Goal: Task Accomplishment & Management: Use online tool/utility

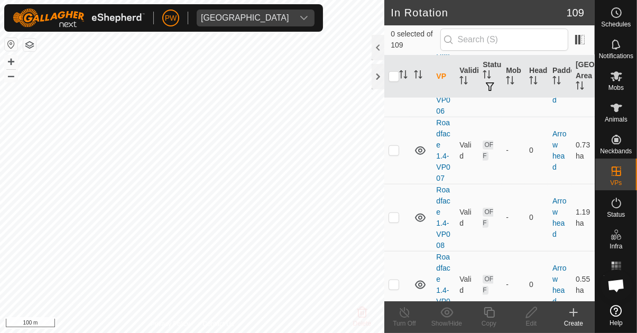
scroll to position [1166, 0]
click at [393, 75] on input "checkbox" at bounding box center [393, 76] width 11 height 11
checkbox input "true"
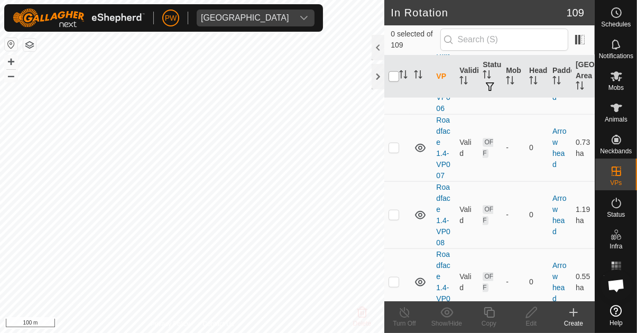
checkbox input "true"
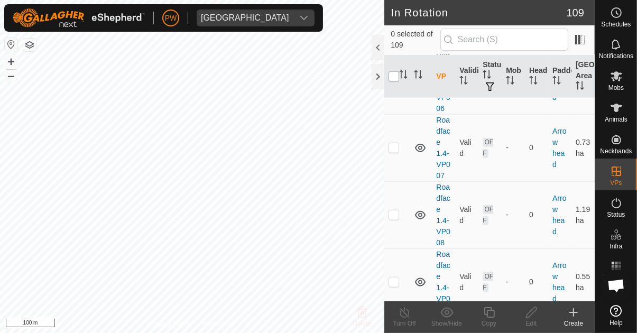
checkbox input "true"
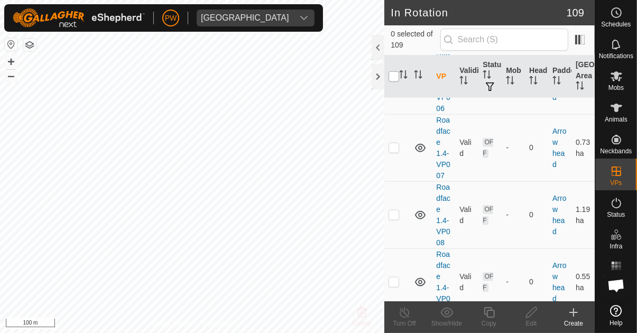
checkbox input "true"
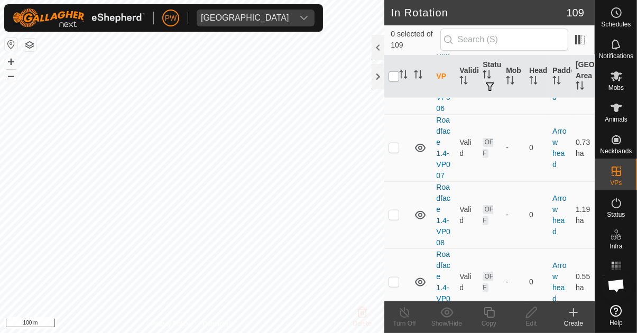
checkbox input "true"
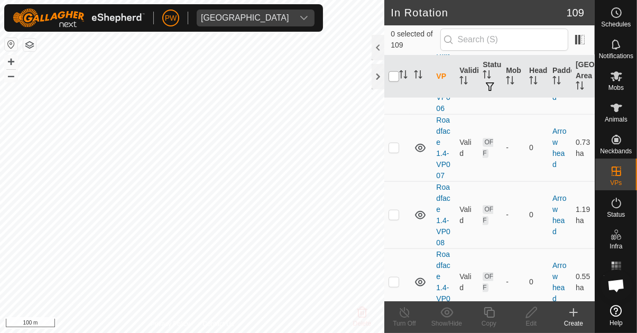
checkbox input "true"
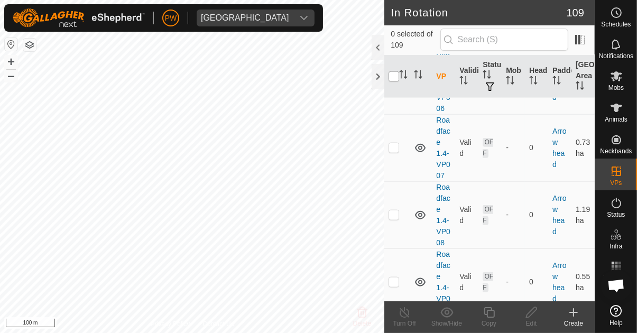
checkbox input "true"
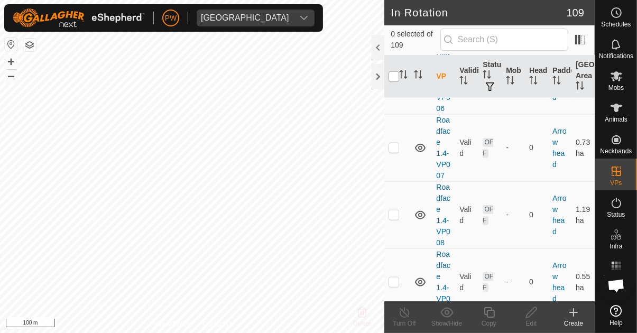
checkbox input "true"
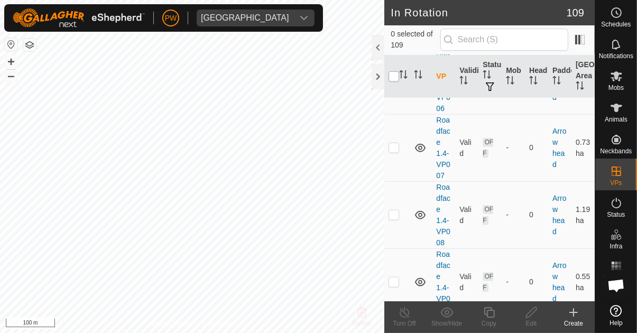
checkbox input "true"
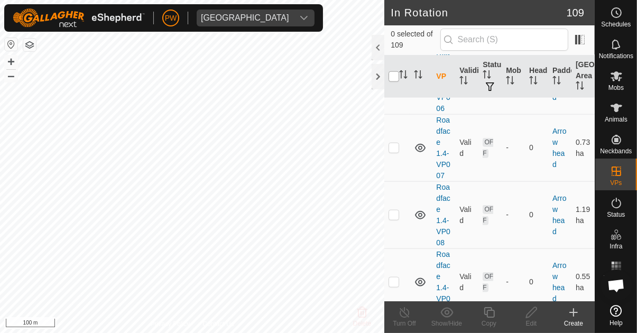
checkbox input "true"
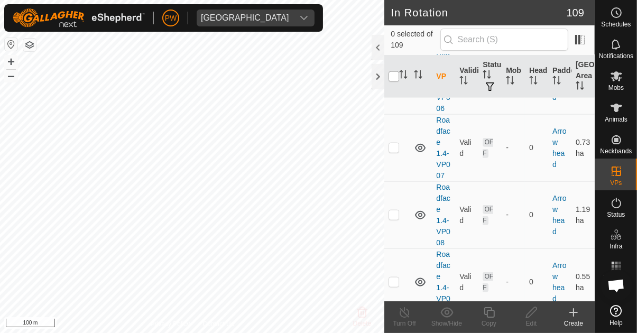
checkbox input "true"
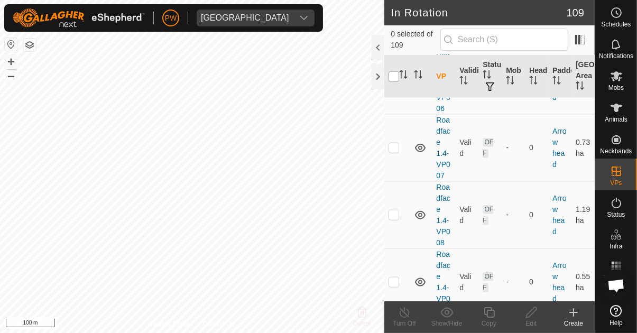
checkbox input "true"
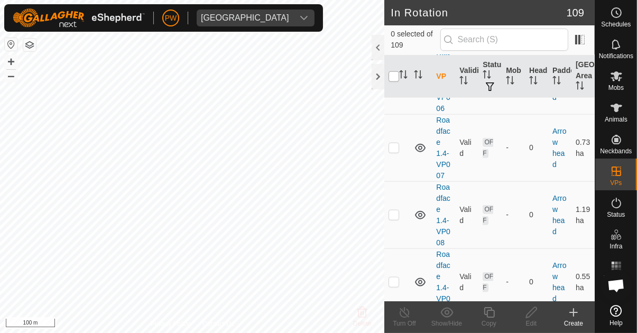
checkbox input "true"
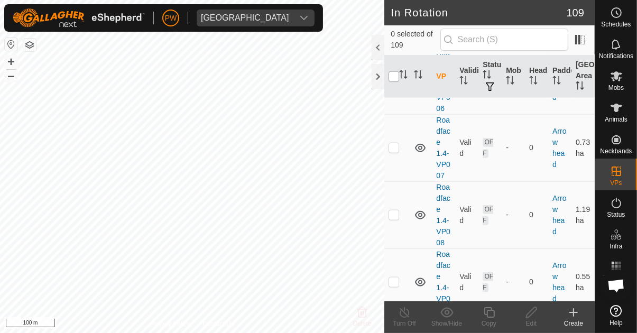
checkbox input "true"
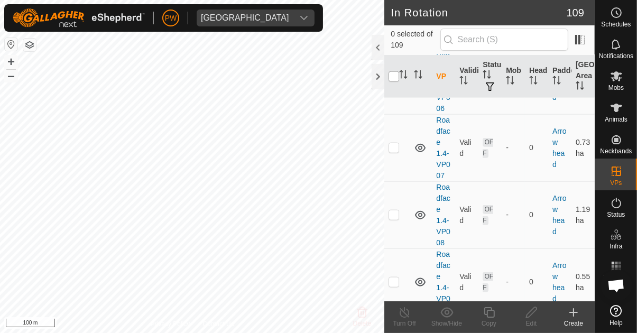
checkbox input "true"
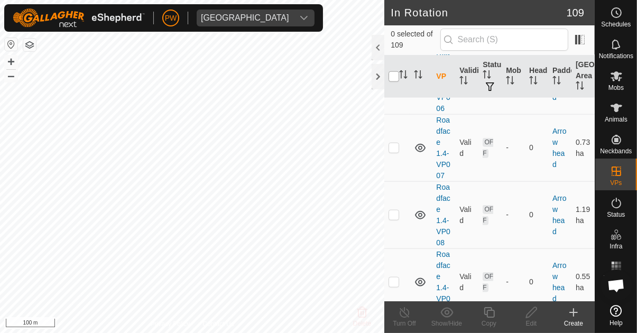
checkbox input "true"
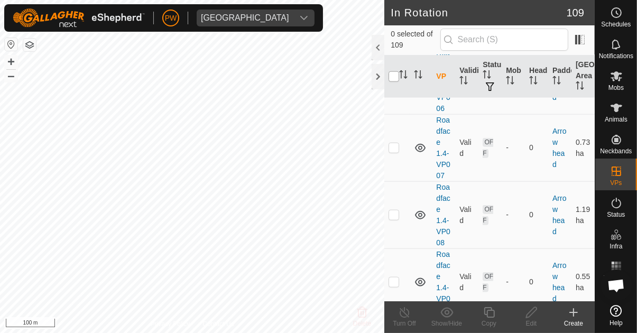
checkbox input "true"
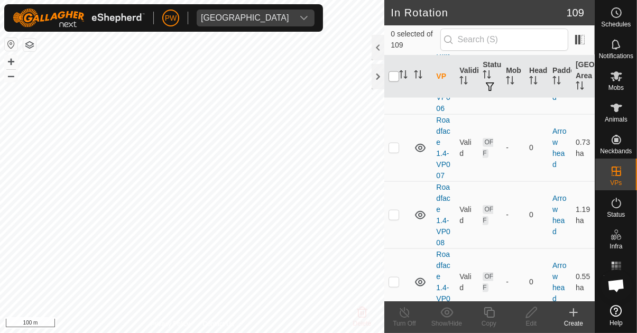
checkbox input "true"
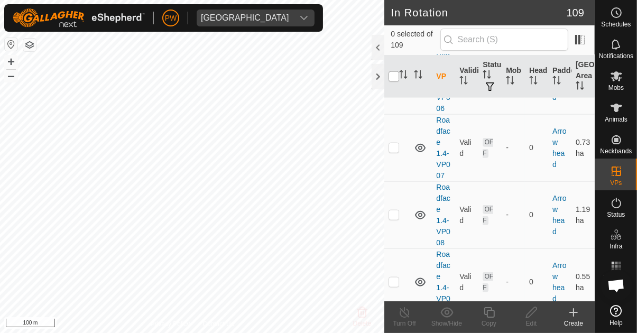
checkbox input "true"
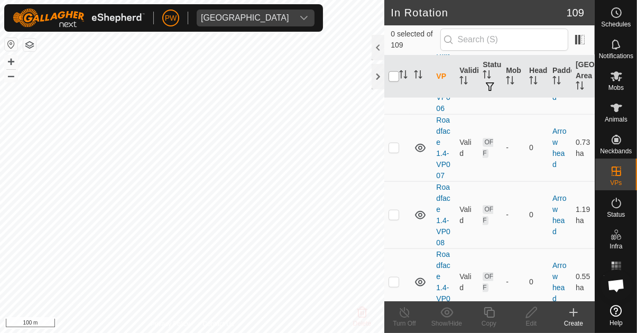
checkbox input "true"
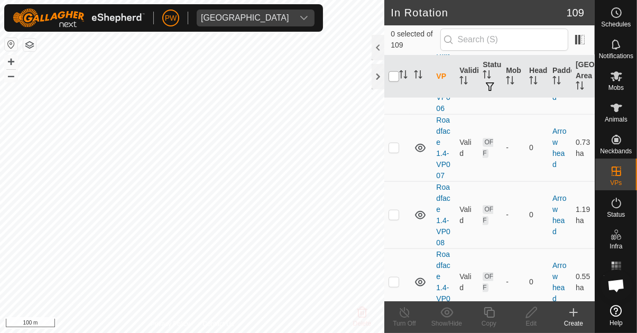
checkbox input "true"
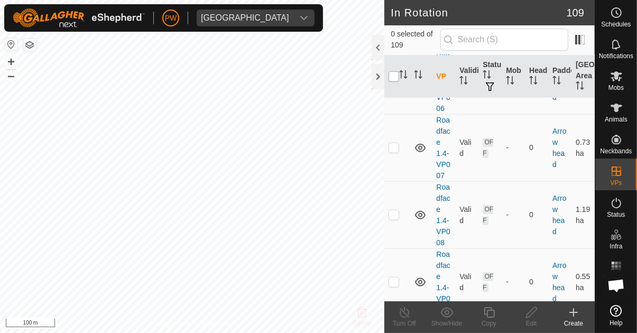
checkbox input "true"
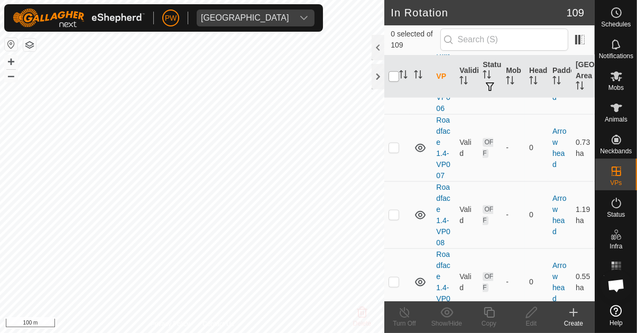
checkbox input "true"
click at [394, 82] on input "checkbox" at bounding box center [393, 76] width 11 height 11
checkbox input "false"
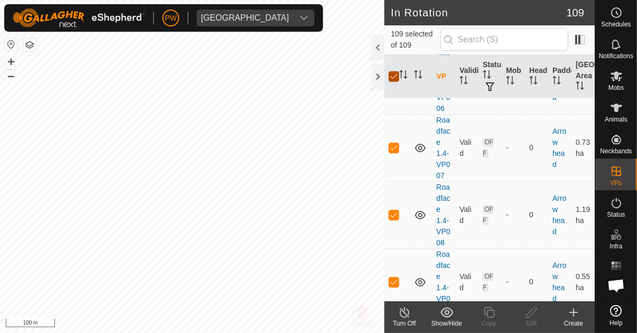
checkbox input "false"
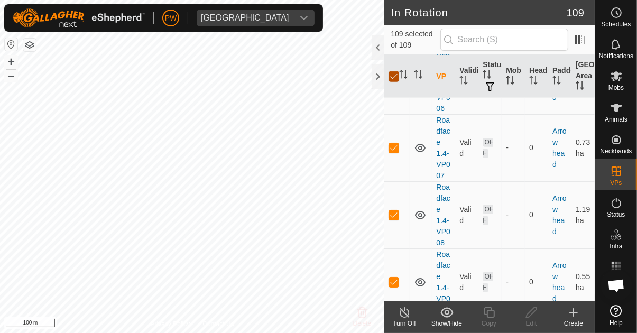
checkbox input "false"
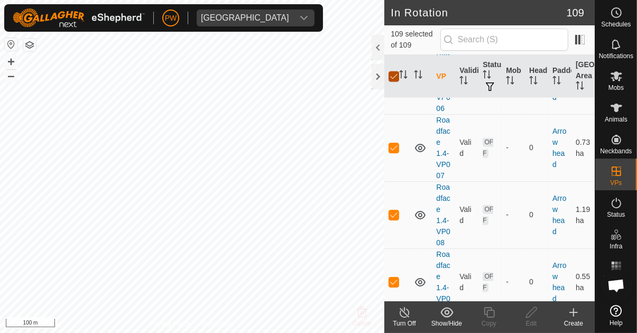
checkbox input "false"
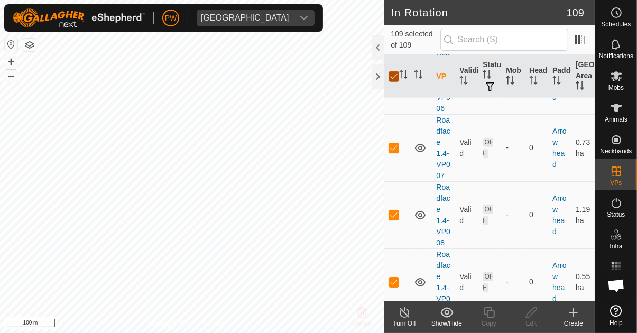
checkbox input "false"
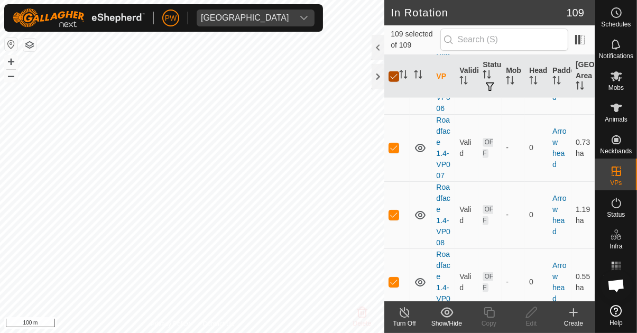
checkbox input "false"
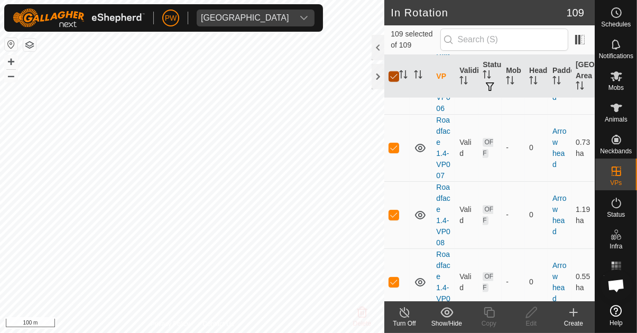
checkbox input "false"
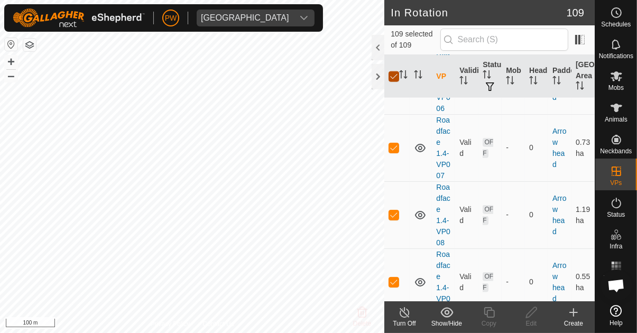
checkbox input "false"
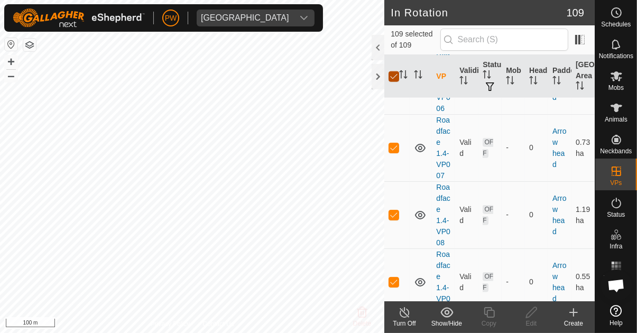
checkbox input "false"
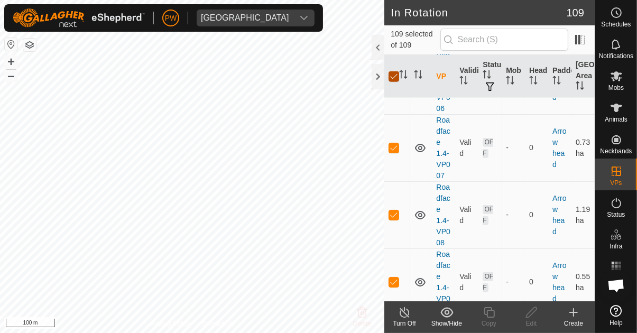
checkbox input "false"
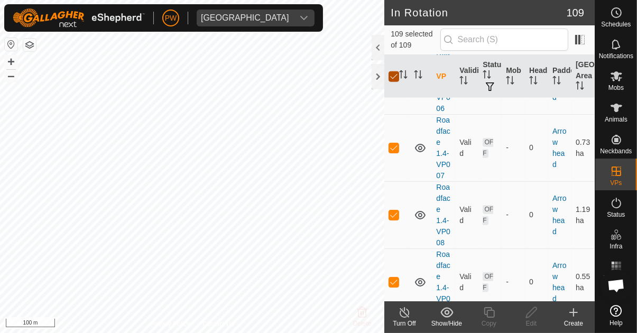
checkbox input "false"
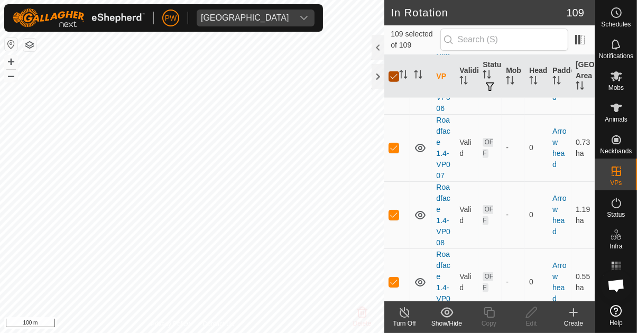
checkbox input "false"
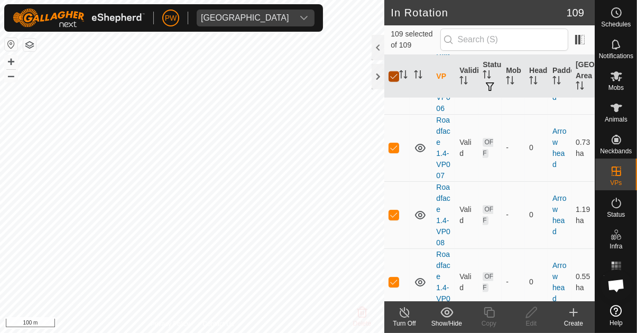
checkbox input "false"
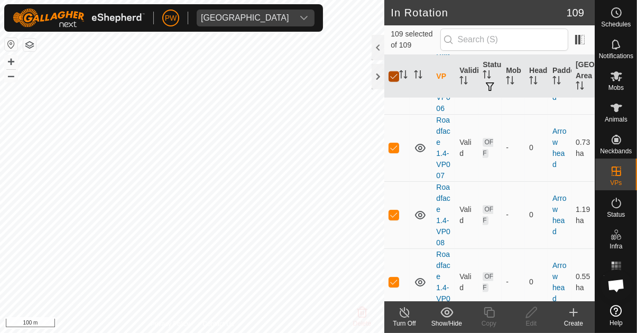
checkbox input "false"
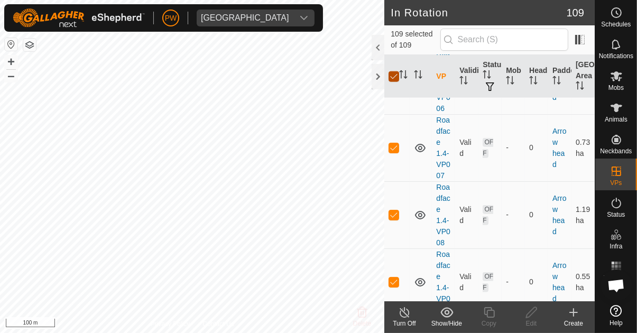
checkbox input "false"
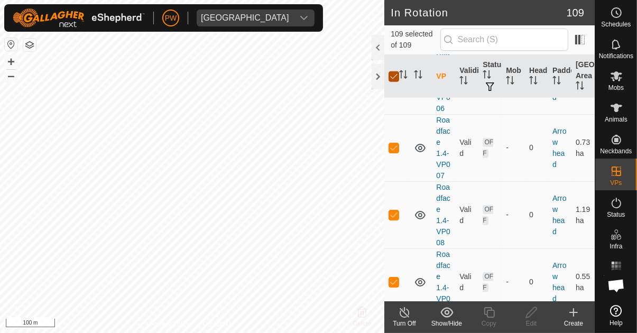
checkbox input "false"
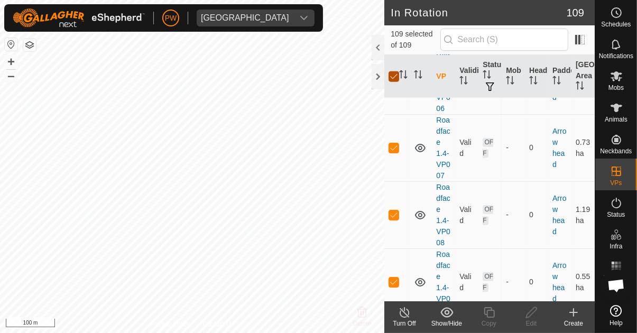
checkbox input "false"
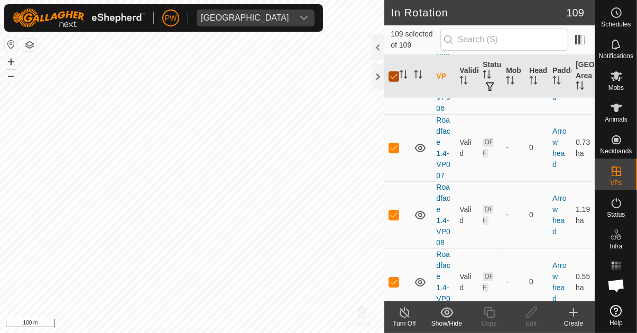
checkbox input "false"
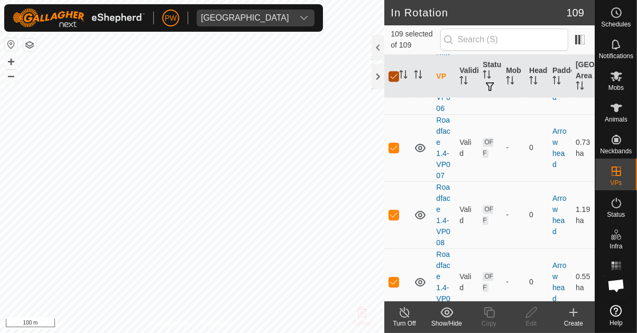
checkbox input "false"
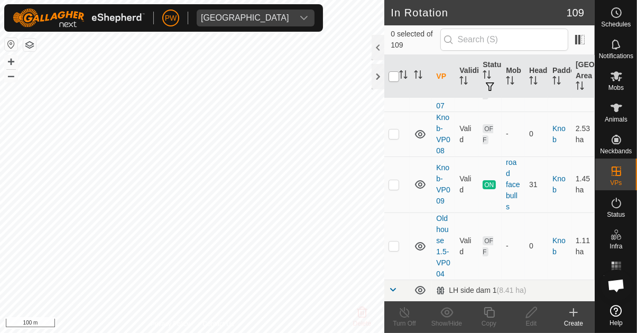
scroll to position [3682, 0]
click at [397, 180] on p-checkbox at bounding box center [393, 184] width 11 height 8
click at [489, 317] on icon at bounding box center [489, 312] width 11 height 11
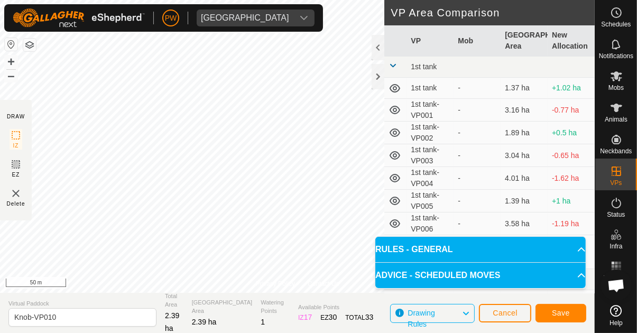
click at [554, 312] on span "Save" at bounding box center [561, 313] width 18 height 8
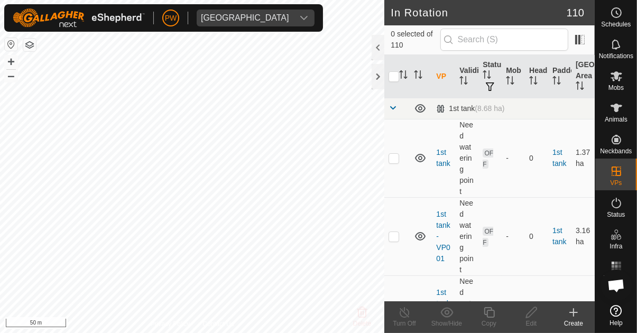
click at [617, 81] on icon at bounding box center [616, 76] width 13 height 13
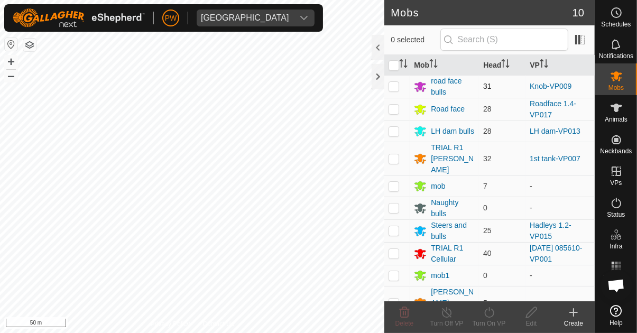
click at [392, 88] on p-checkbox at bounding box center [393, 86] width 11 height 8
click at [485, 318] on icon at bounding box center [488, 312] width 13 height 13
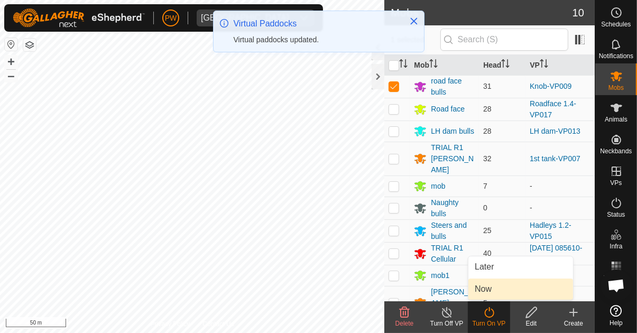
click at [497, 292] on link "Now" at bounding box center [520, 288] width 105 height 21
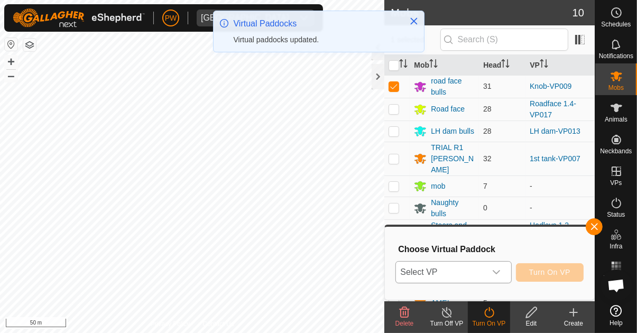
click at [499, 270] on icon "dropdown trigger" at bounding box center [496, 272] width 8 height 8
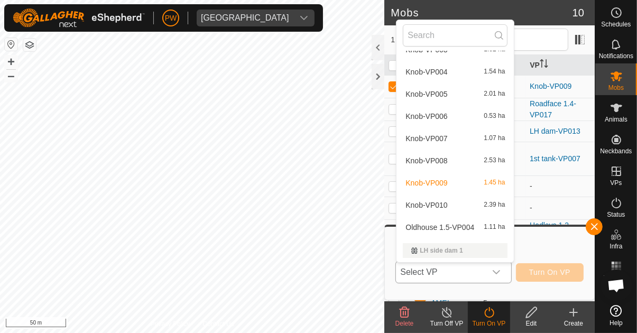
scroll to position [1177, 0]
click at [453, 203] on div "Knob-VP010 2.39 ha" at bounding box center [455, 204] width 105 height 13
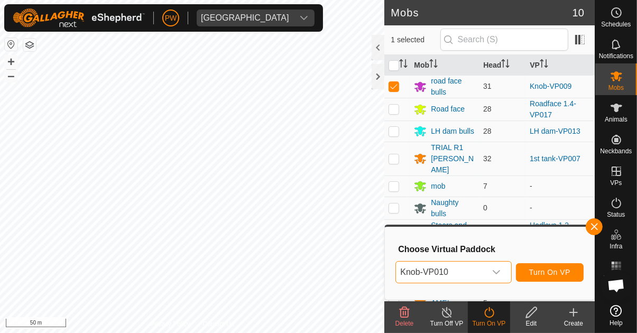
click at [556, 272] on span "Turn On VP" at bounding box center [549, 272] width 41 height 8
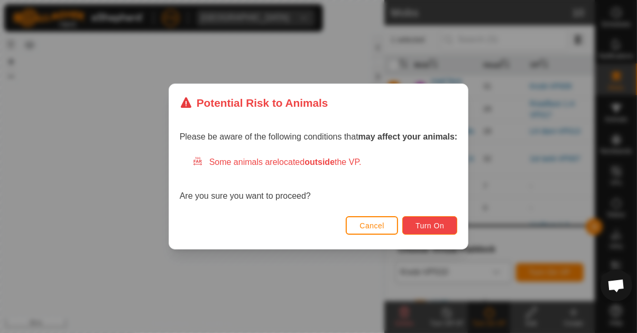
click at [428, 229] on span "Turn On" at bounding box center [429, 225] width 29 height 8
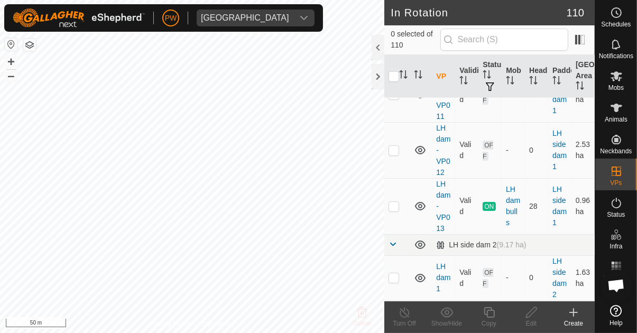
scroll to position [4600, 0]
click at [394, 202] on p-checkbox at bounding box center [393, 206] width 11 height 8
checkbox input "true"
click at [487, 312] on icon at bounding box center [489, 312] width 11 height 11
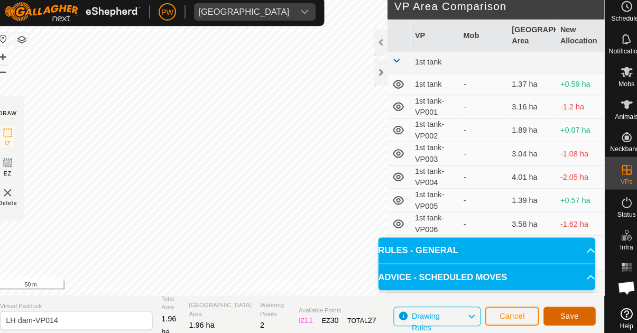
click at [560, 314] on span "Save" at bounding box center [561, 313] width 18 height 8
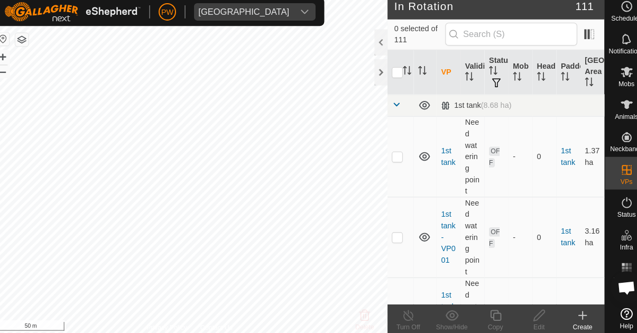
scroll to position [1, 0]
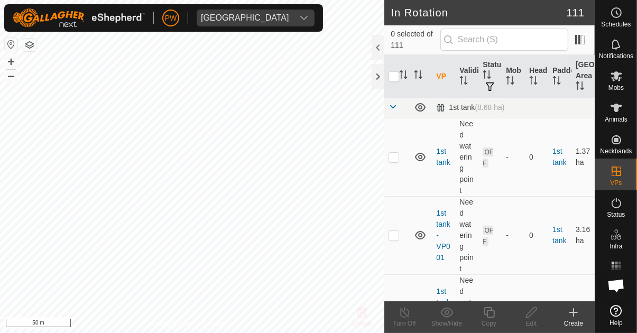
click at [624, 79] on es-mob-svg-icon at bounding box center [616, 76] width 19 height 17
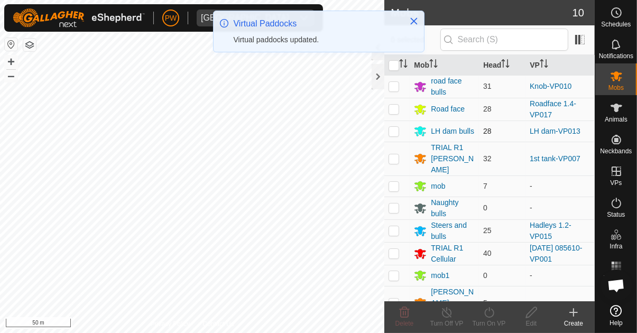
click at [395, 134] on p-checkbox at bounding box center [393, 131] width 11 height 8
checkbox input "true"
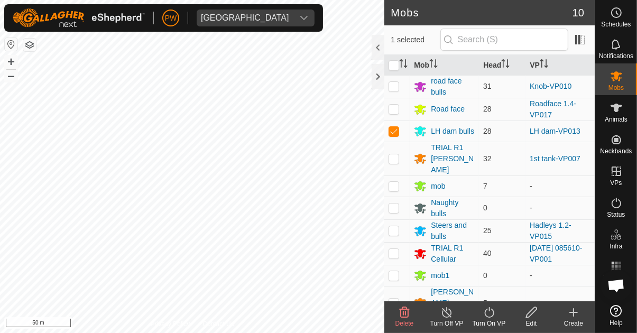
click at [493, 314] on icon at bounding box center [489, 312] width 10 height 11
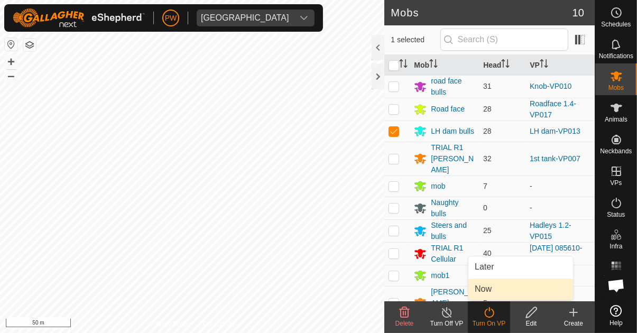
click at [506, 286] on link "Now" at bounding box center [520, 288] width 105 height 21
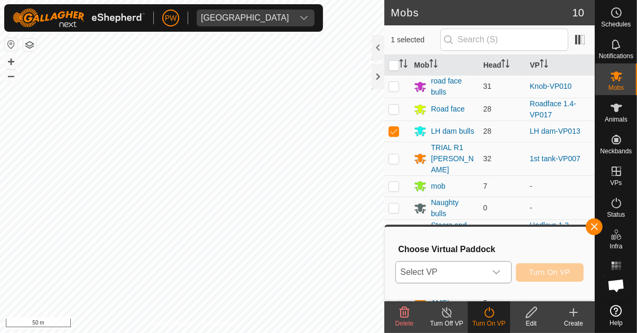
click at [500, 274] on icon "dropdown trigger" at bounding box center [496, 272] width 8 height 8
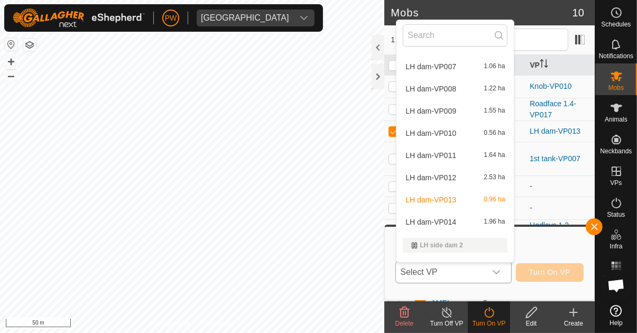
scroll to position [1540, 0]
click at [459, 222] on div "LH dam-VP014 1.96 ha" at bounding box center [455, 220] width 105 height 13
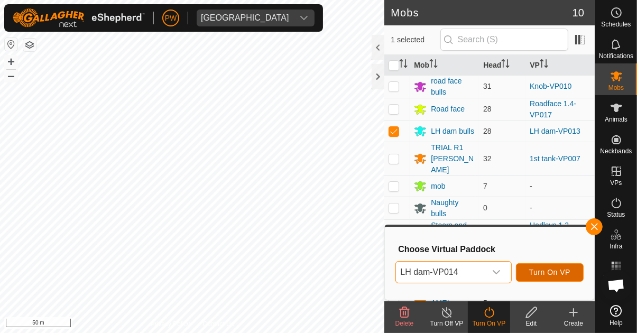
click at [561, 266] on button "Turn On VP" at bounding box center [550, 272] width 68 height 18
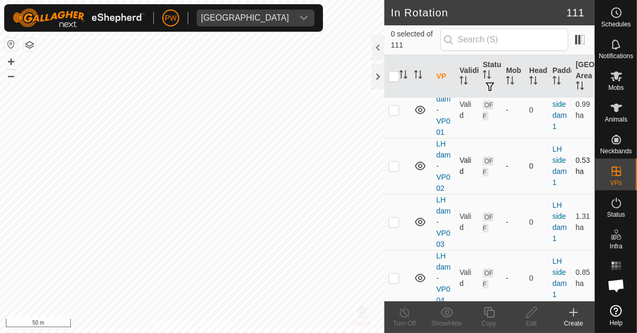
click at [531, 148] on td "0" at bounding box center [536, 166] width 23 height 56
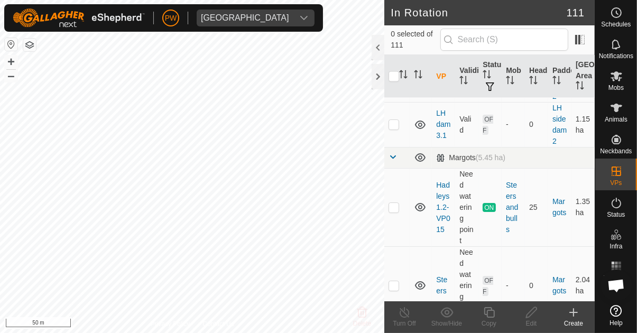
scroll to position [5338, 0]
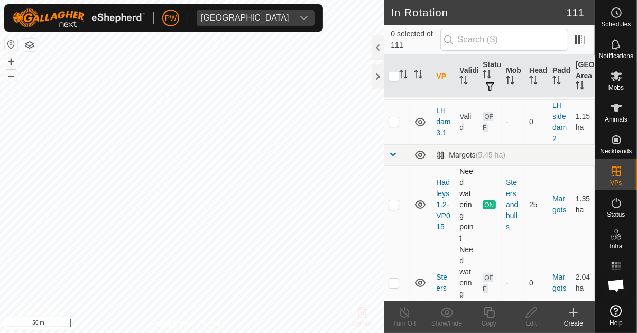
click at [394, 200] on p-checkbox at bounding box center [393, 204] width 11 height 8
checkbox input "true"
click at [485, 317] on icon at bounding box center [488, 312] width 13 height 13
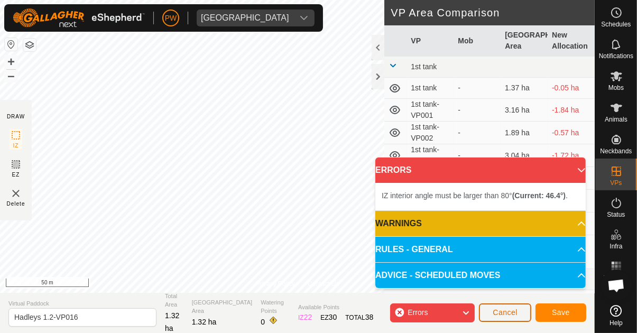
click at [500, 311] on span "Cancel" at bounding box center [505, 312] width 25 height 8
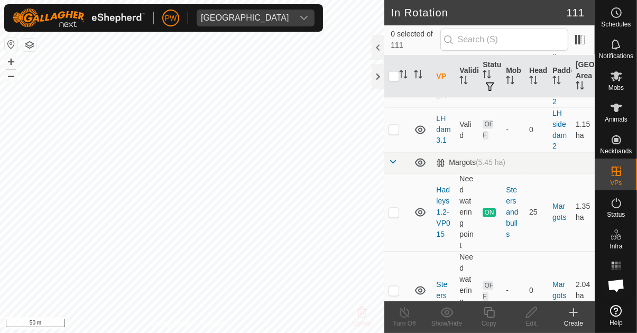
scroll to position [5331, 0]
click at [391, 208] on p-checkbox at bounding box center [393, 212] width 11 height 8
click at [395, 182] on td at bounding box center [396, 212] width 25 height 78
checkbox input "false"
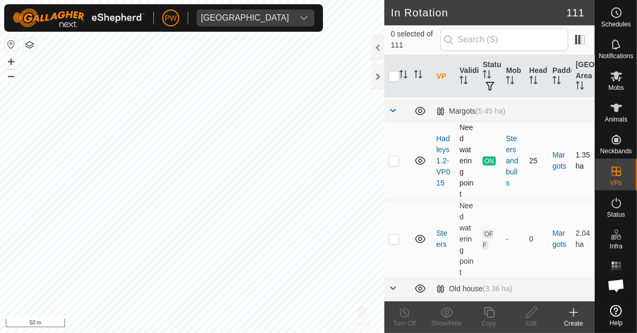
scroll to position [5383, 0]
click at [393, 234] on p-checkbox at bounding box center [393, 238] width 11 height 8
click at [396, 234] on p-checkbox at bounding box center [393, 238] width 11 height 8
checkbox input "false"
click at [396, 155] on p-checkbox at bounding box center [393, 159] width 11 height 8
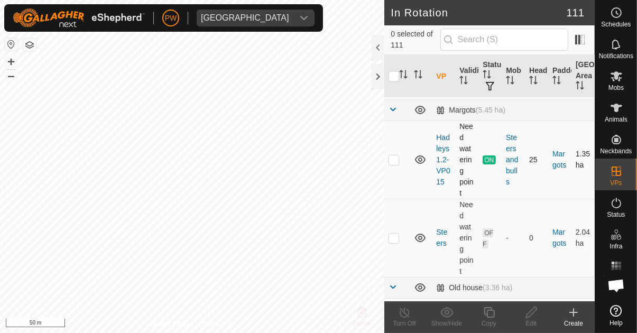
checkbox input "true"
click at [489, 314] on icon at bounding box center [488, 312] width 13 height 13
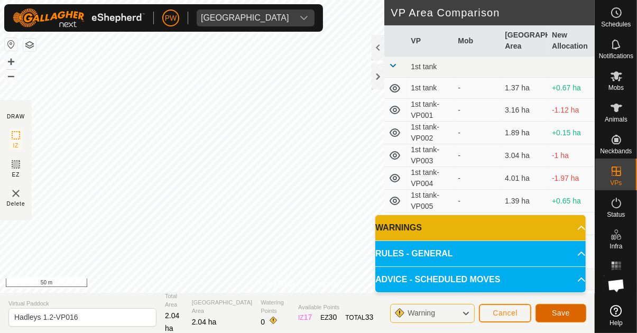
click at [561, 313] on span "Save" at bounding box center [561, 313] width 18 height 8
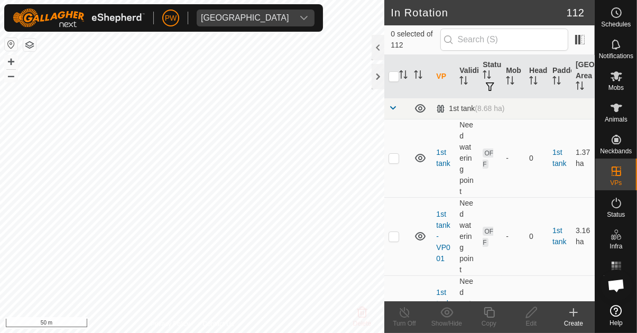
click at [620, 82] on icon at bounding box center [616, 76] width 13 height 13
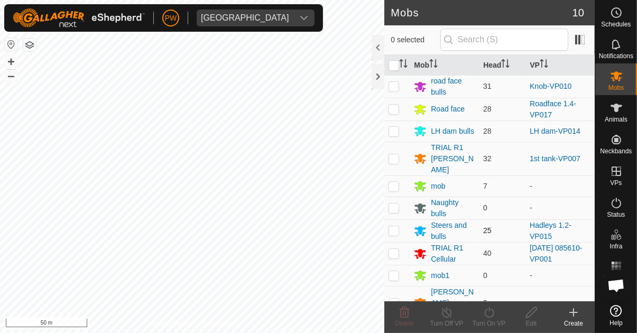
click at [392, 226] on p-checkbox at bounding box center [393, 230] width 11 height 8
checkbox input "true"
click at [487, 316] on icon at bounding box center [489, 312] width 10 height 11
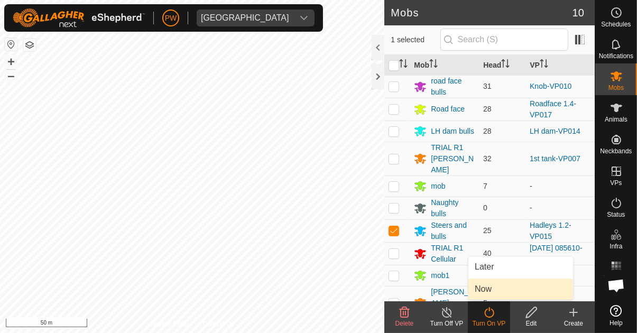
click at [502, 291] on link "Now" at bounding box center [520, 288] width 105 height 21
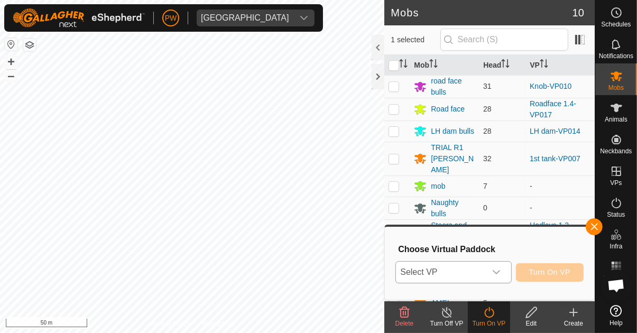
click at [503, 273] on div "dropdown trigger" at bounding box center [496, 272] width 21 height 21
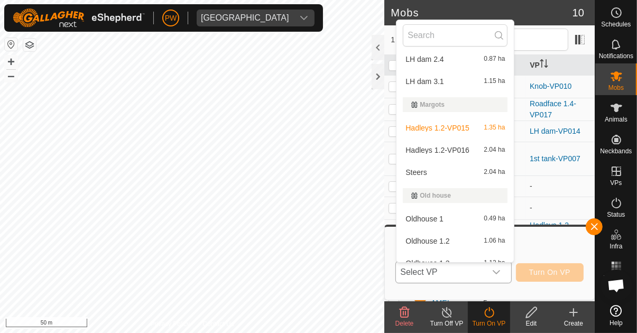
scroll to position [1947, 0]
click at [466, 149] on span "Hadleys 1.2-VP016" at bounding box center [437, 150] width 64 height 7
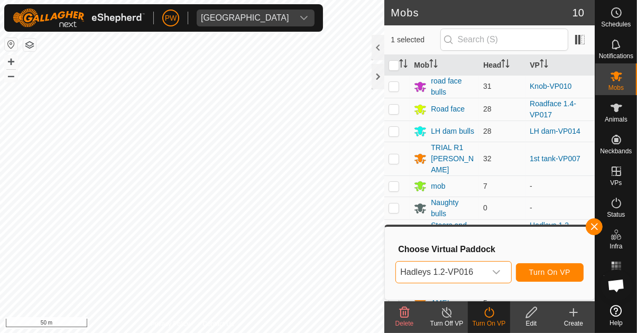
click at [552, 271] on span "Turn On VP" at bounding box center [549, 272] width 41 height 8
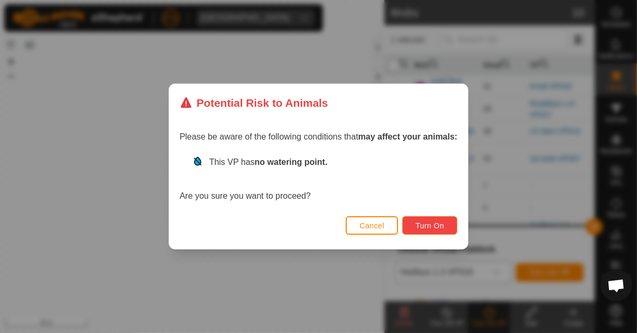
click at [431, 222] on span "Turn On" at bounding box center [429, 225] width 29 height 8
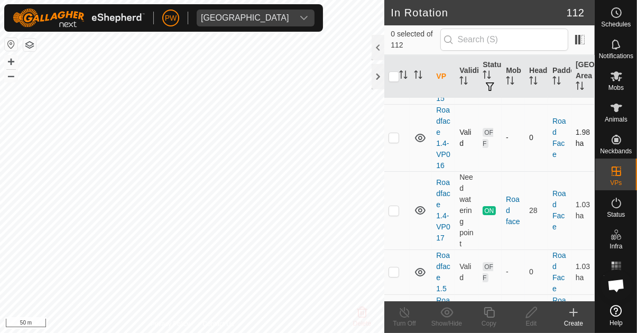
click at [525, 154] on td "0" at bounding box center [536, 137] width 23 height 67
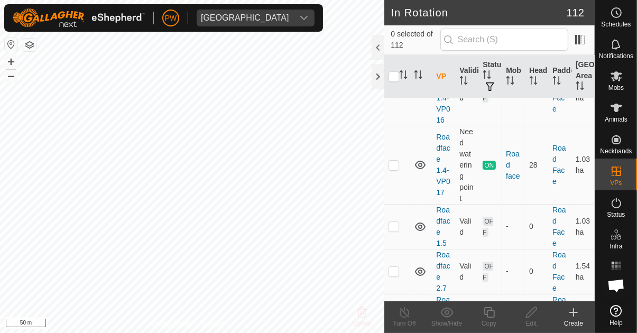
scroll to position [6785, 0]
click at [393, 168] on p-checkbox at bounding box center [393, 164] width 11 height 8
checkbox input "true"
click at [488, 316] on icon at bounding box center [488, 312] width 13 height 13
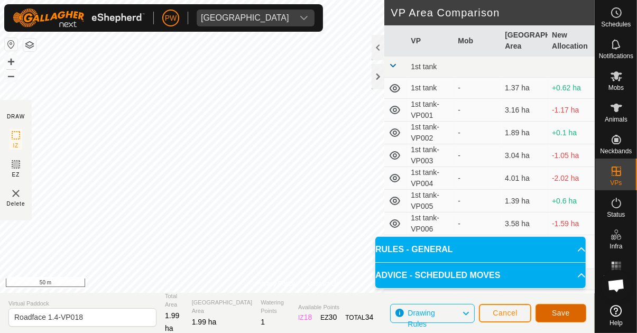
click at [562, 309] on span "Save" at bounding box center [561, 313] width 18 height 8
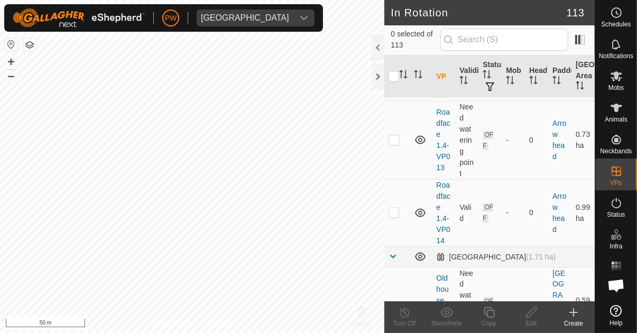
scroll to position [1583, 0]
click at [619, 81] on icon at bounding box center [616, 76] width 13 height 13
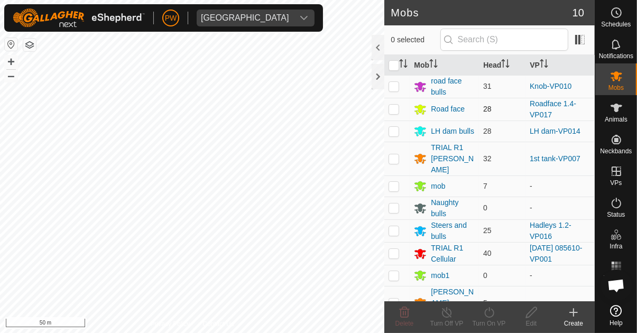
click at [394, 106] on p-checkbox at bounding box center [393, 109] width 11 height 8
checkbox input "true"
click at [490, 320] on div "Turn On VP" at bounding box center [489, 324] width 42 height 10
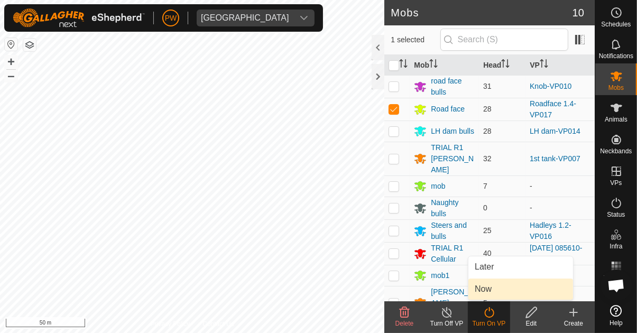
click at [499, 287] on link "Now" at bounding box center [520, 288] width 105 height 21
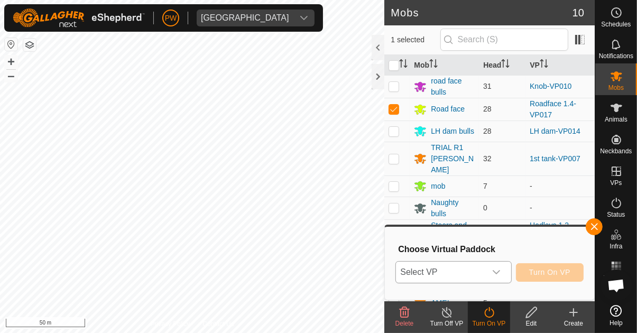
click at [500, 274] on icon "dropdown trigger" at bounding box center [496, 272] width 8 height 8
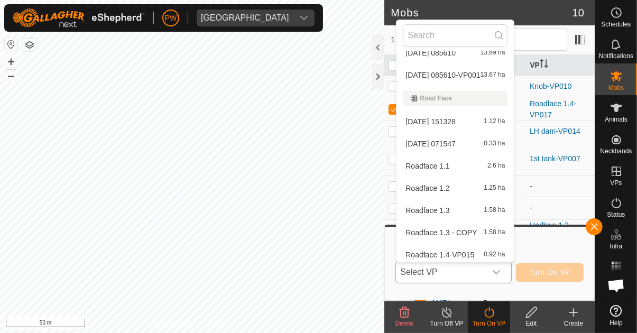
scroll to position [2499, 0]
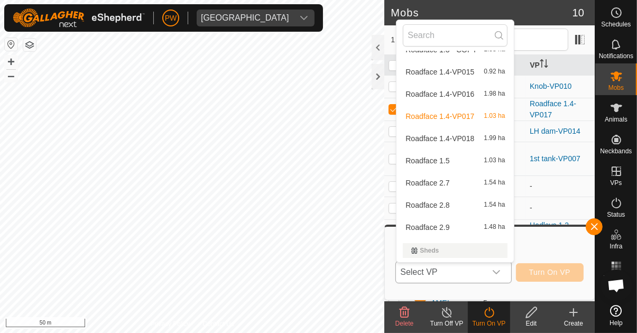
click at [465, 138] on span "Roadface 1.4-VP018" at bounding box center [439, 138] width 69 height 7
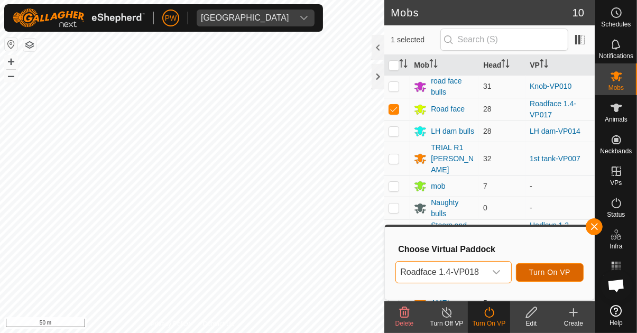
click at [557, 274] on span "Turn On VP" at bounding box center [549, 272] width 41 height 8
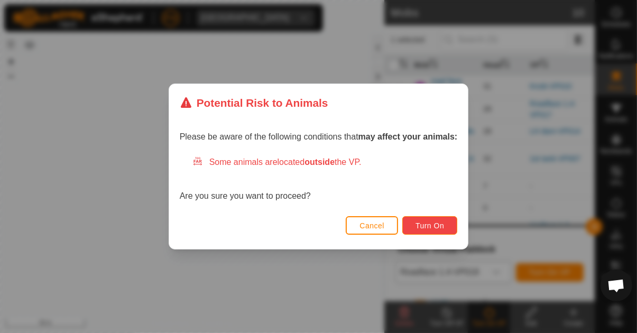
click at [430, 221] on span "Turn On" at bounding box center [429, 225] width 29 height 8
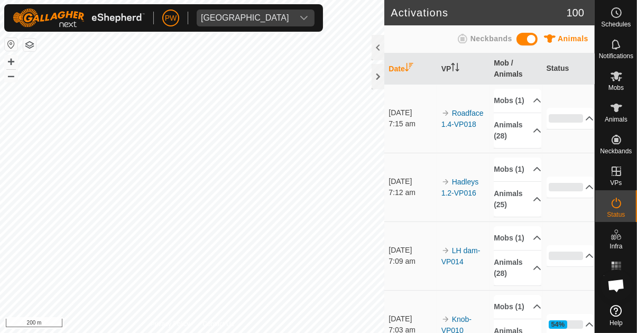
click at [618, 78] on icon at bounding box center [616, 76] width 13 height 13
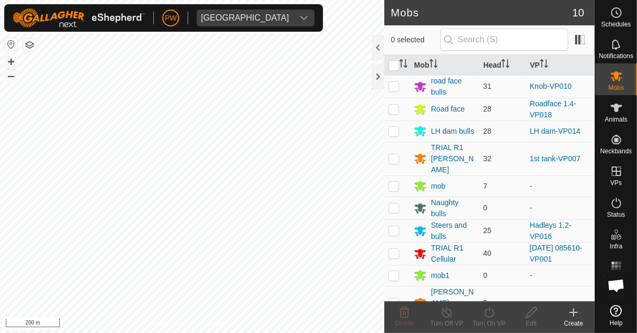
click at [620, 207] on icon at bounding box center [616, 203] width 13 height 13
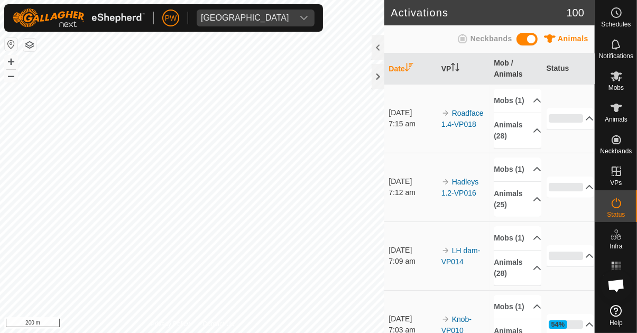
click at [617, 207] on icon at bounding box center [616, 203] width 10 height 11
click at [616, 210] on es-activation-svg-icon at bounding box center [616, 202] width 19 height 17
